Goal: Find contact information: Find contact information

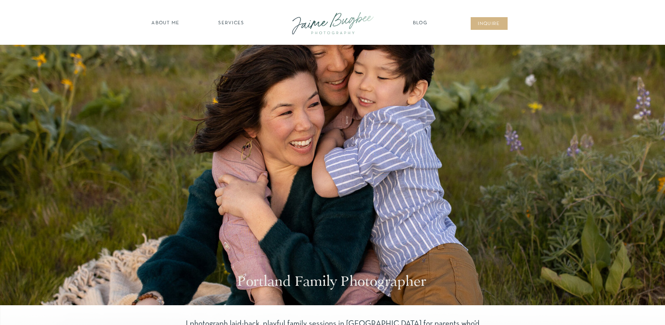
click at [229, 21] on nav "SERVICES" at bounding box center [231, 23] width 42 height 7
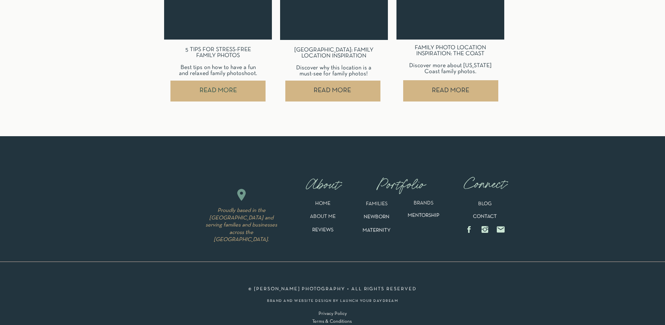
scroll to position [3545, 0]
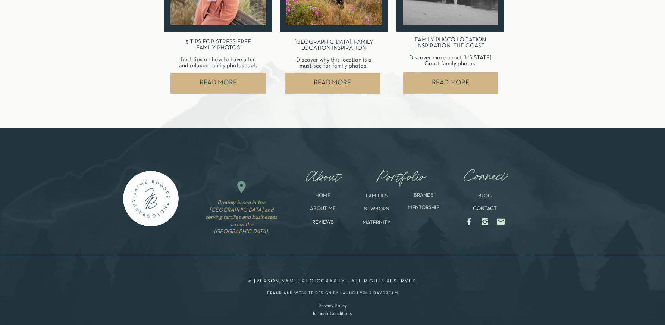
click at [485, 207] on p "CONTACT" at bounding box center [485, 209] width 38 height 6
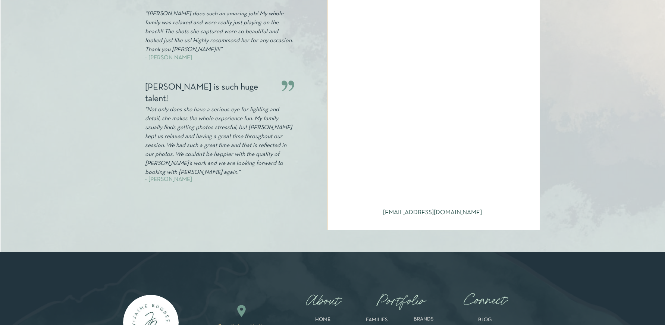
scroll to position [336, 0]
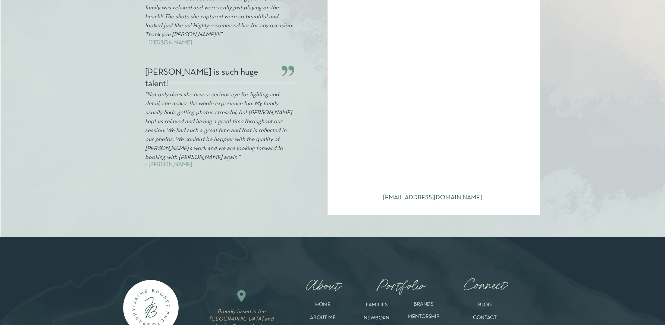
drag, startPoint x: 480, startPoint y: 197, endPoint x: 383, endPoint y: 198, distance: 96.6
click at [383, 198] on h2 "jaimebugbeephotography@gmail.com" at bounding box center [433, 198] width 101 height 8
copy h2 "jaimebugbeephotography@gmail.com"
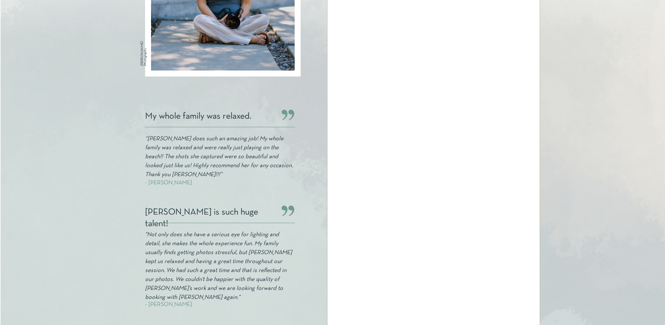
scroll to position [0, 0]
